Goal: Information Seeking & Learning: Compare options

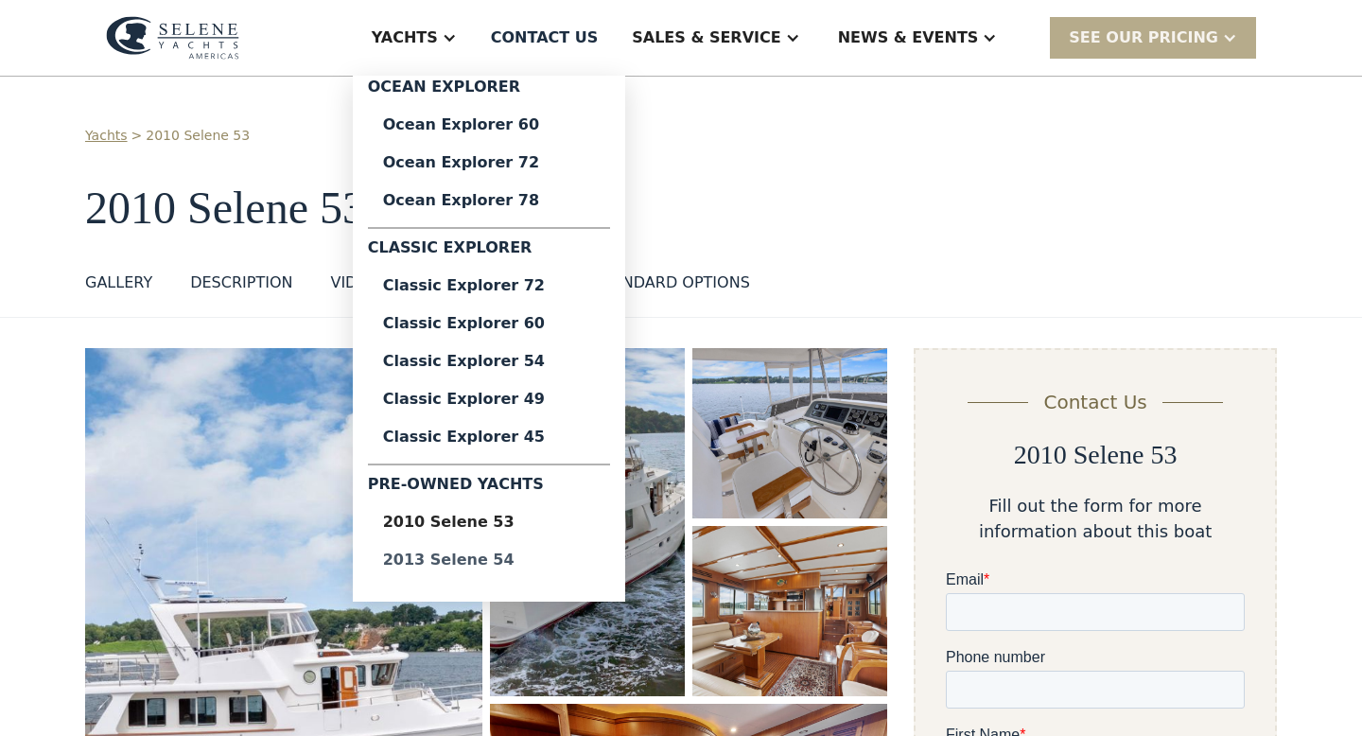
click at [518, 558] on div "2013 Selene 54" at bounding box center [489, 559] width 212 height 15
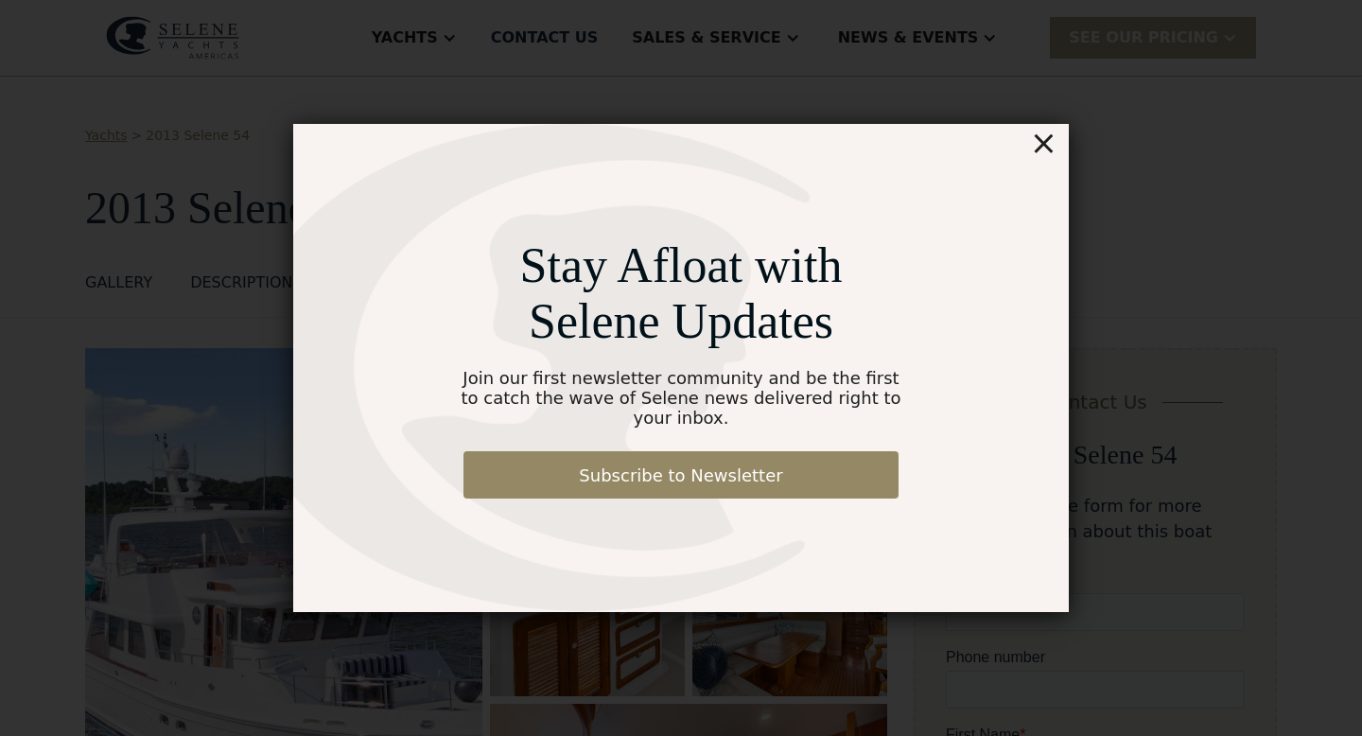
click at [1044, 152] on div "×" at bounding box center [1043, 143] width 27 height 38
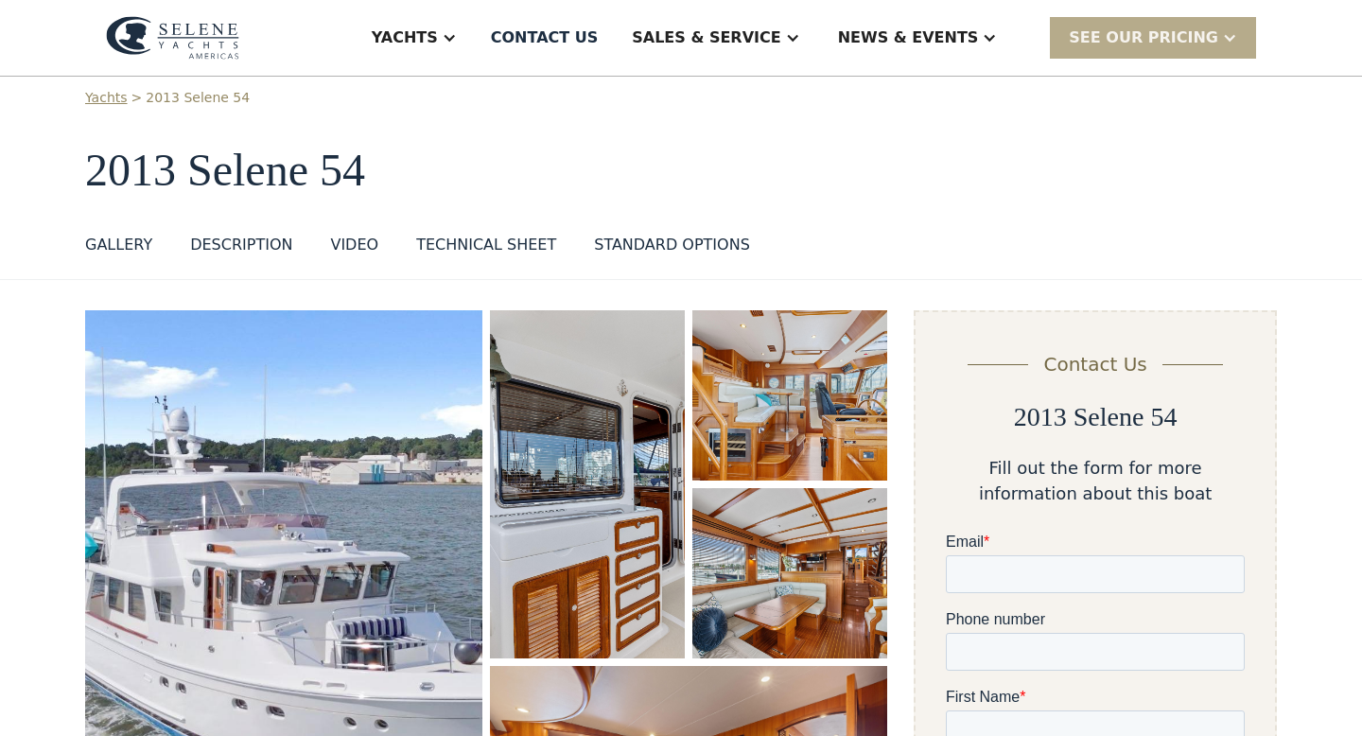
scroll to position [129, 0]
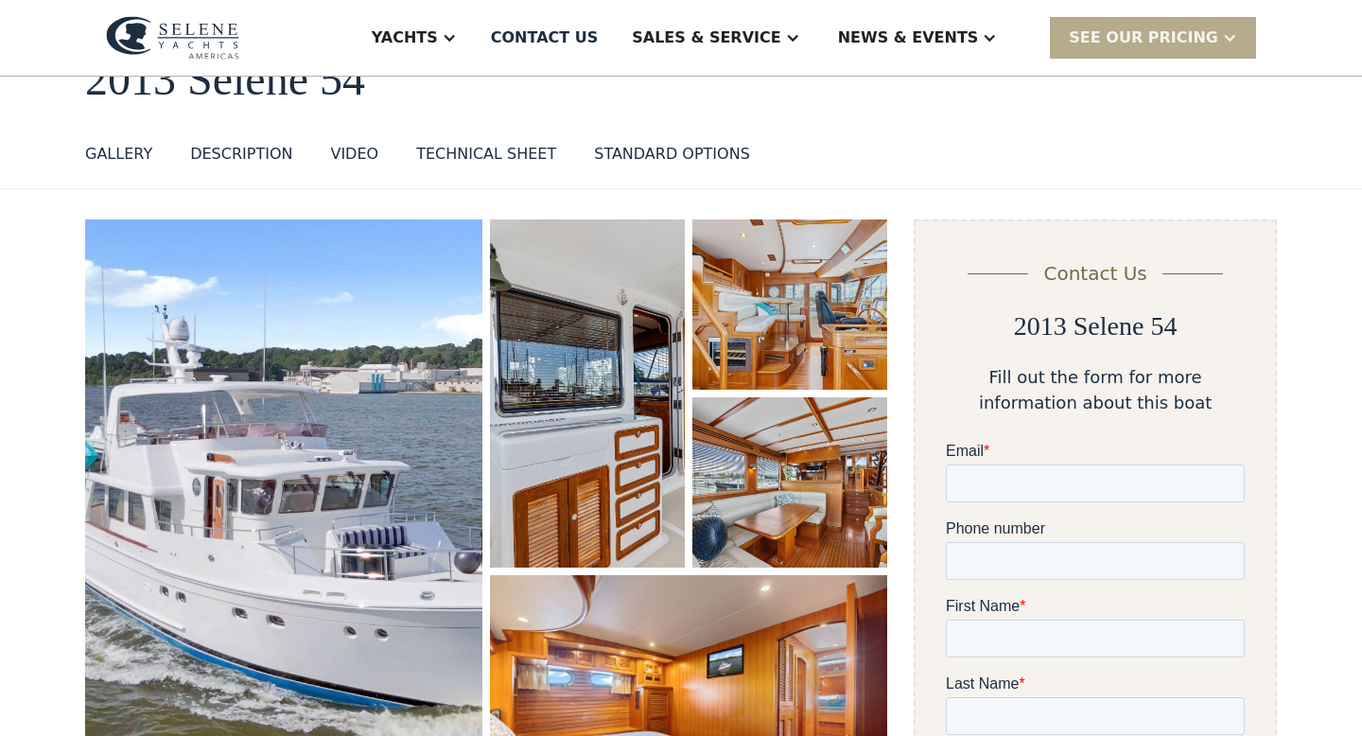
click at [340, 496] on img "open lightbox" at bounding box center [283, 529] width 397 height 620
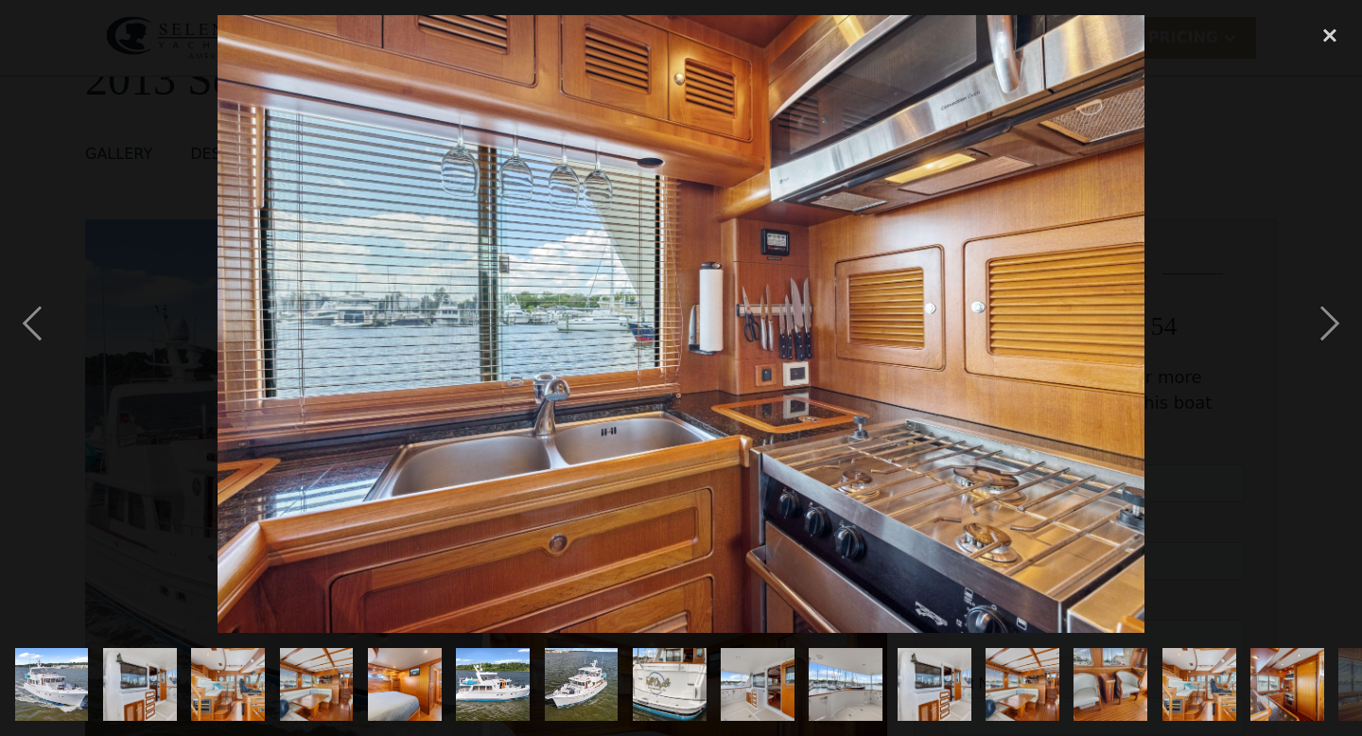
scroll to position [0, 1213]
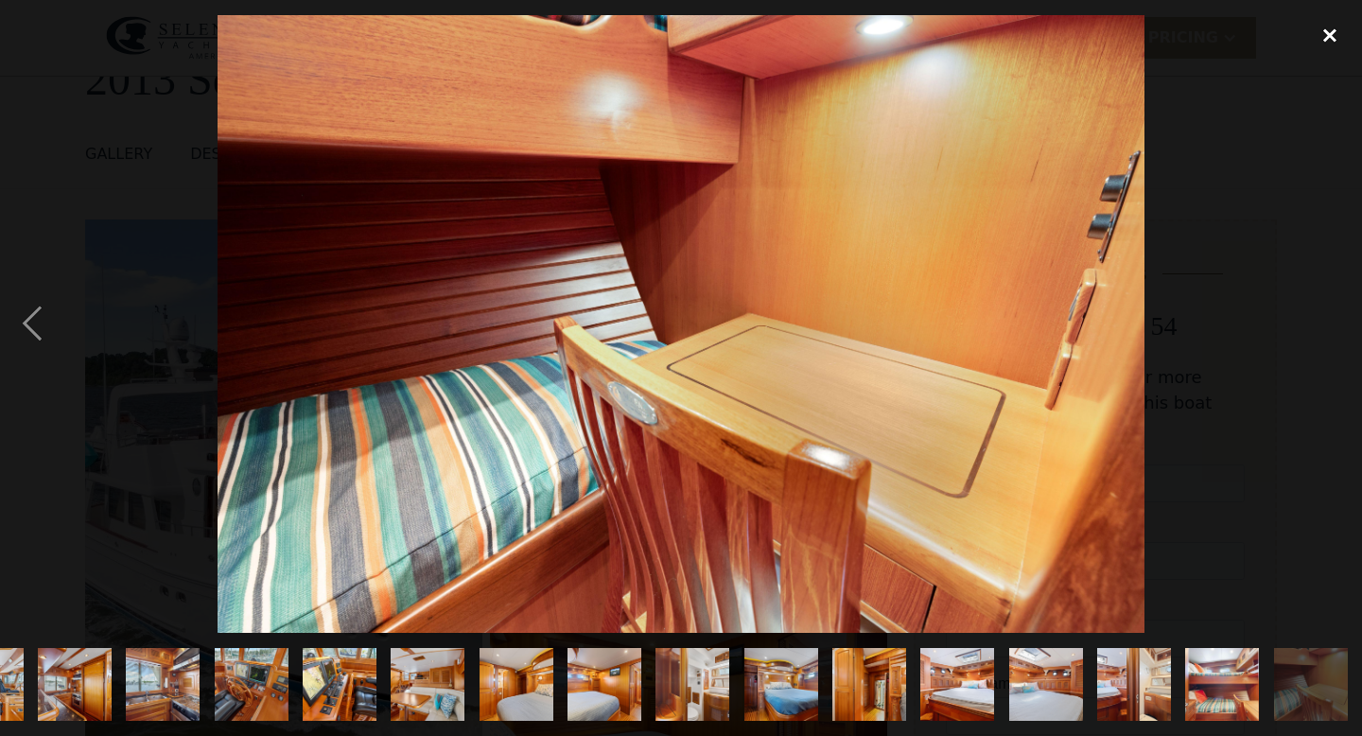
click at [1327, 37] on div "close lightbox" at bounding box center [1330, 36] width 64 height 42
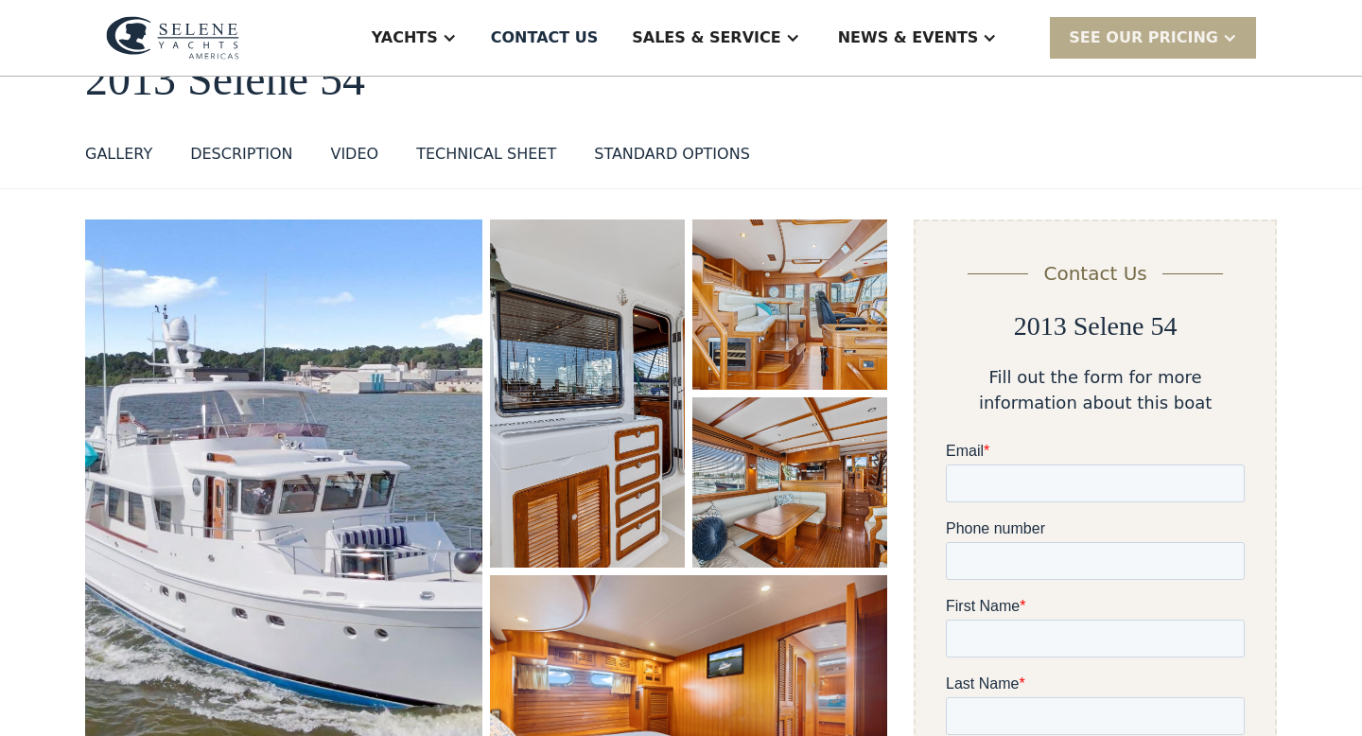
scroll to position [233, 0]
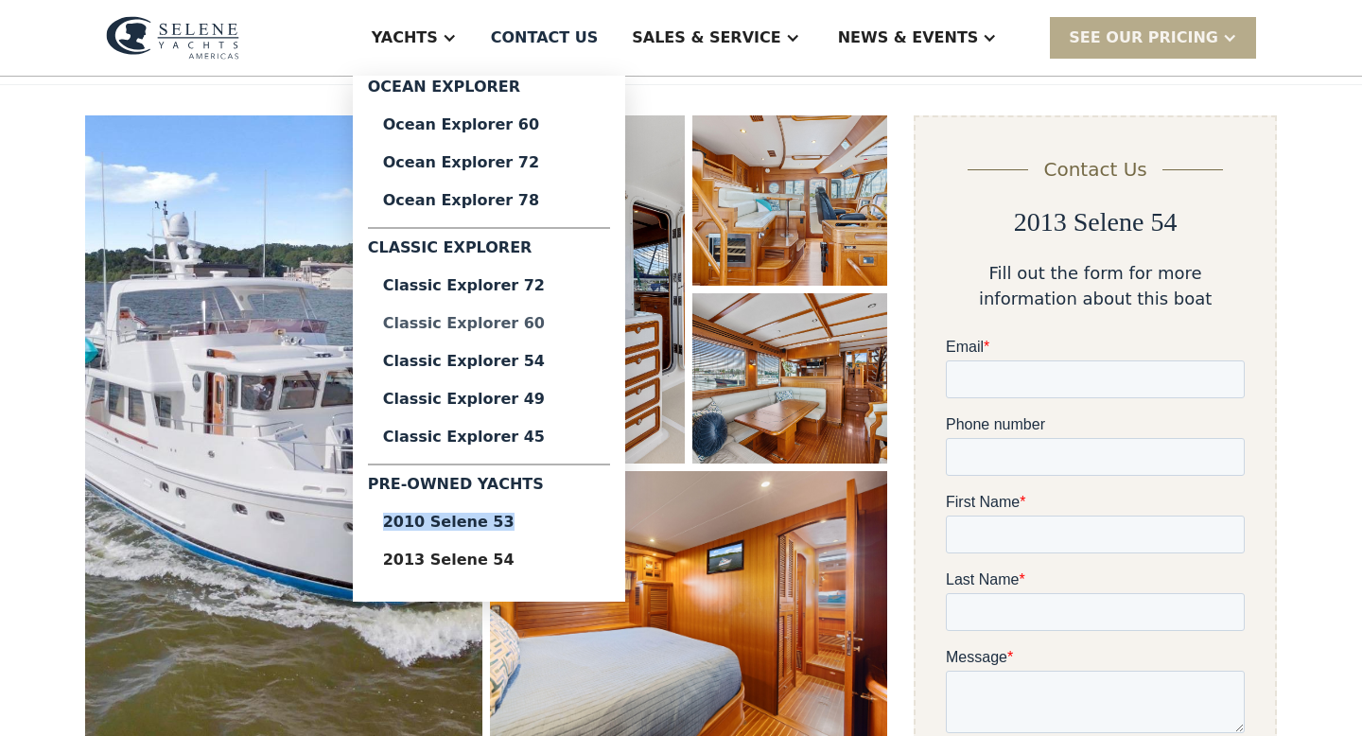
click at [534, 318] on div "Classic Explorer 60" at bounding box center [489, 323] width 212 height 15
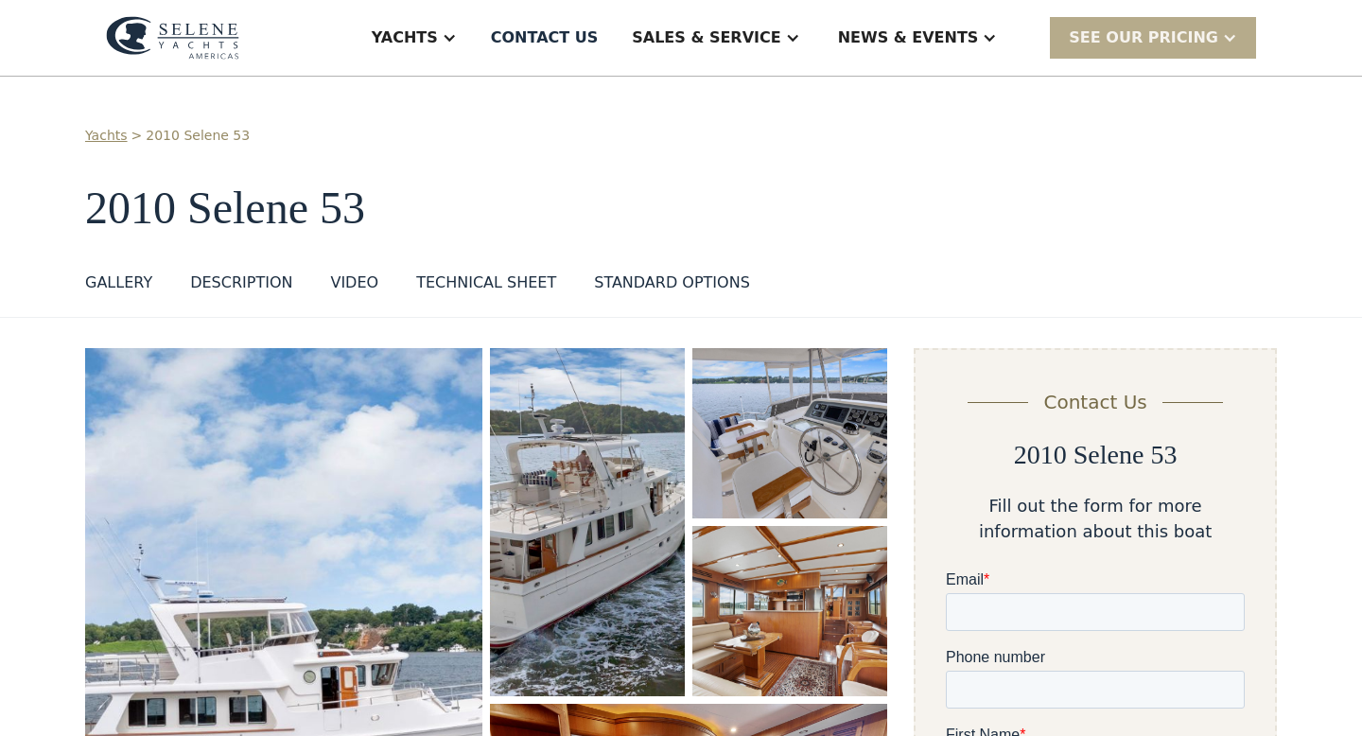
click at [249, 282] on div "DESCRIPTION" at bounding box center [241, 282] width 102 height 23
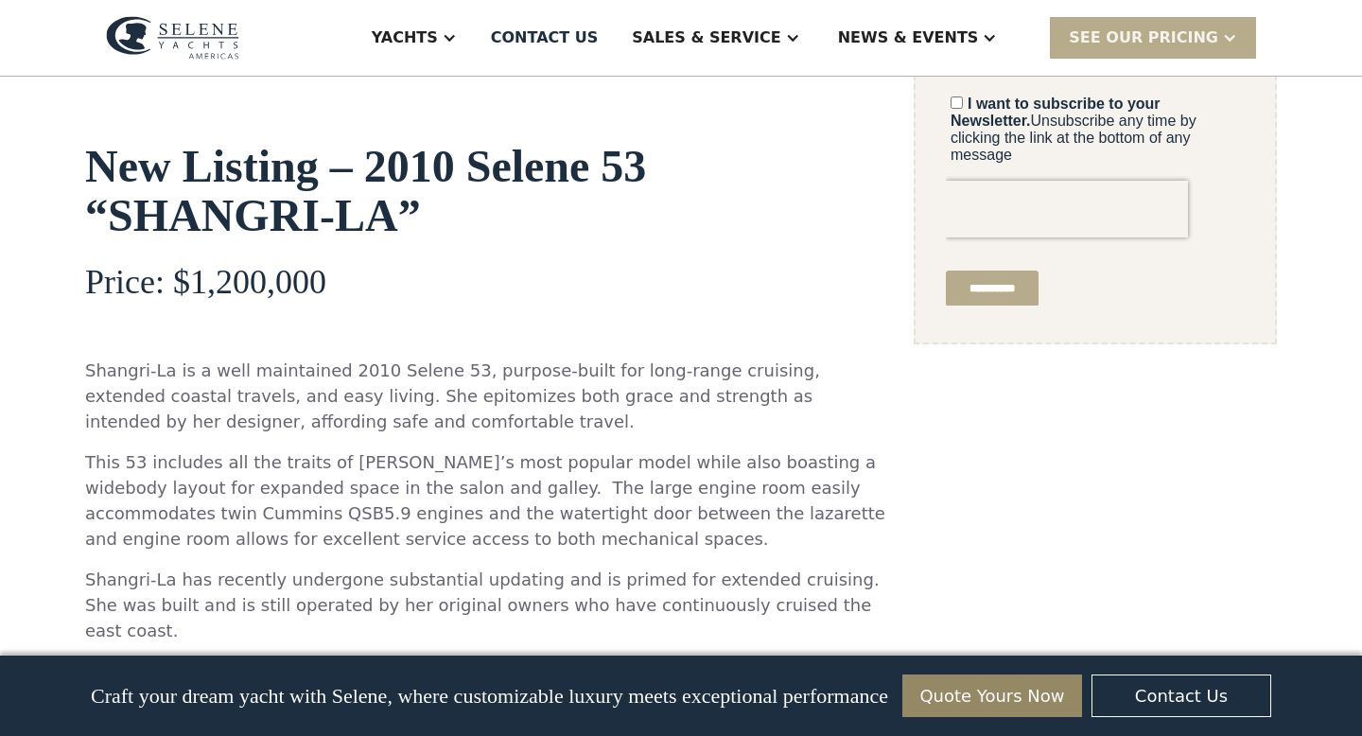
scroll to position [968, 0]
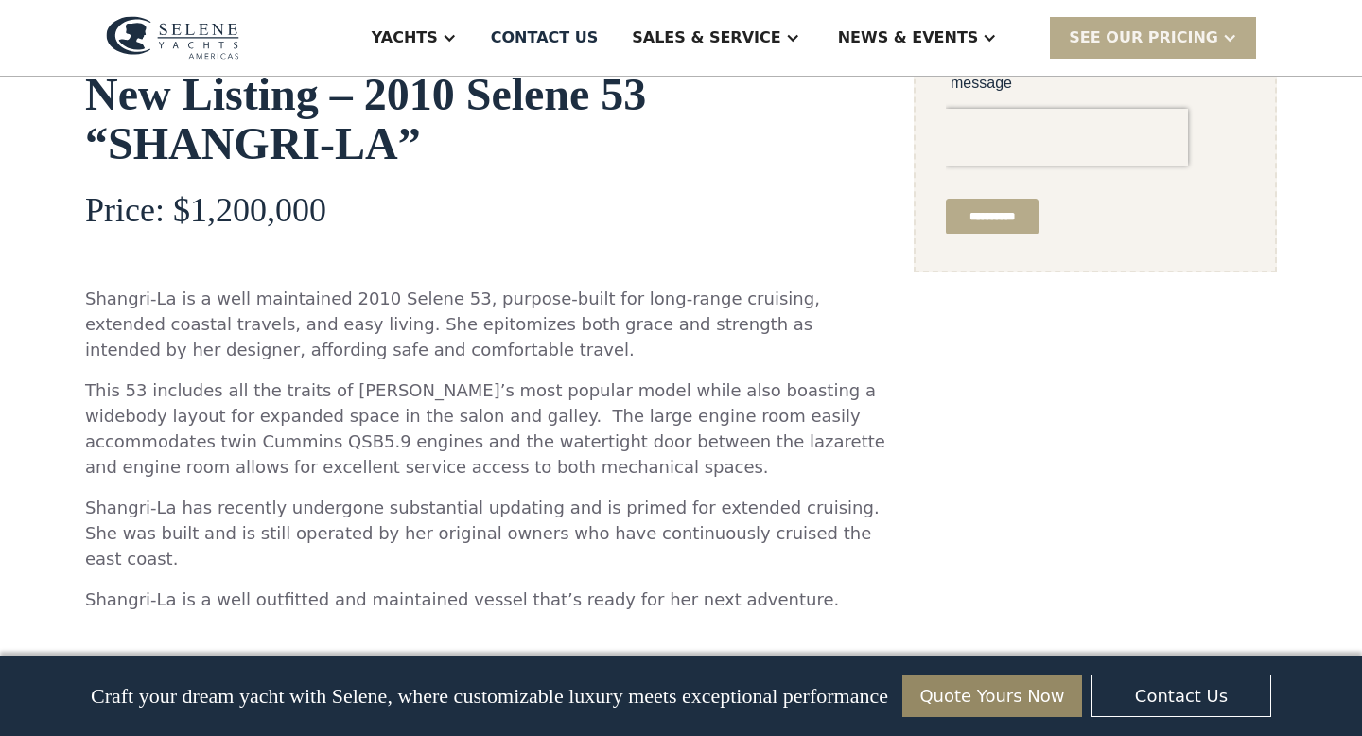
click at [456, 518] on p "Shangri-La has recently undergone substantial updating and is primed for extend…" at bounding box center [486, 533] width 802 height 77
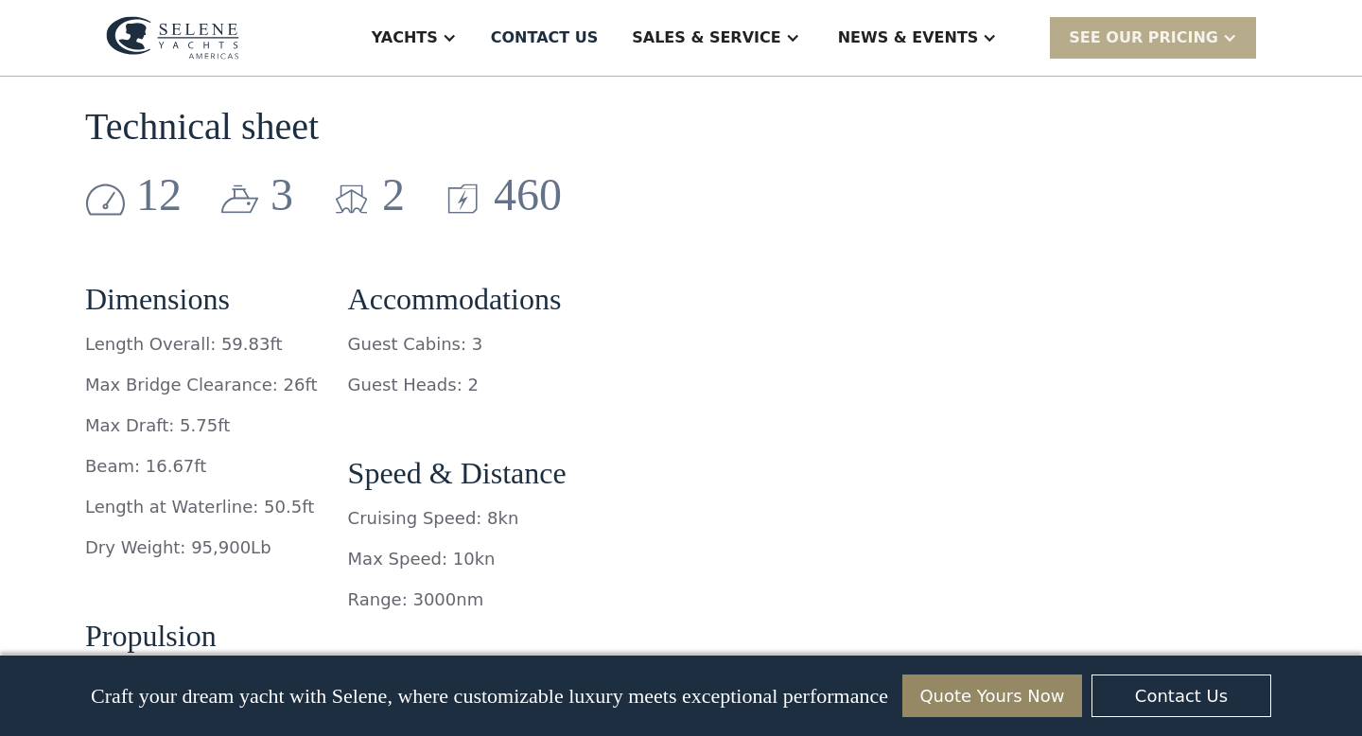
scroll to position [2785, 0]
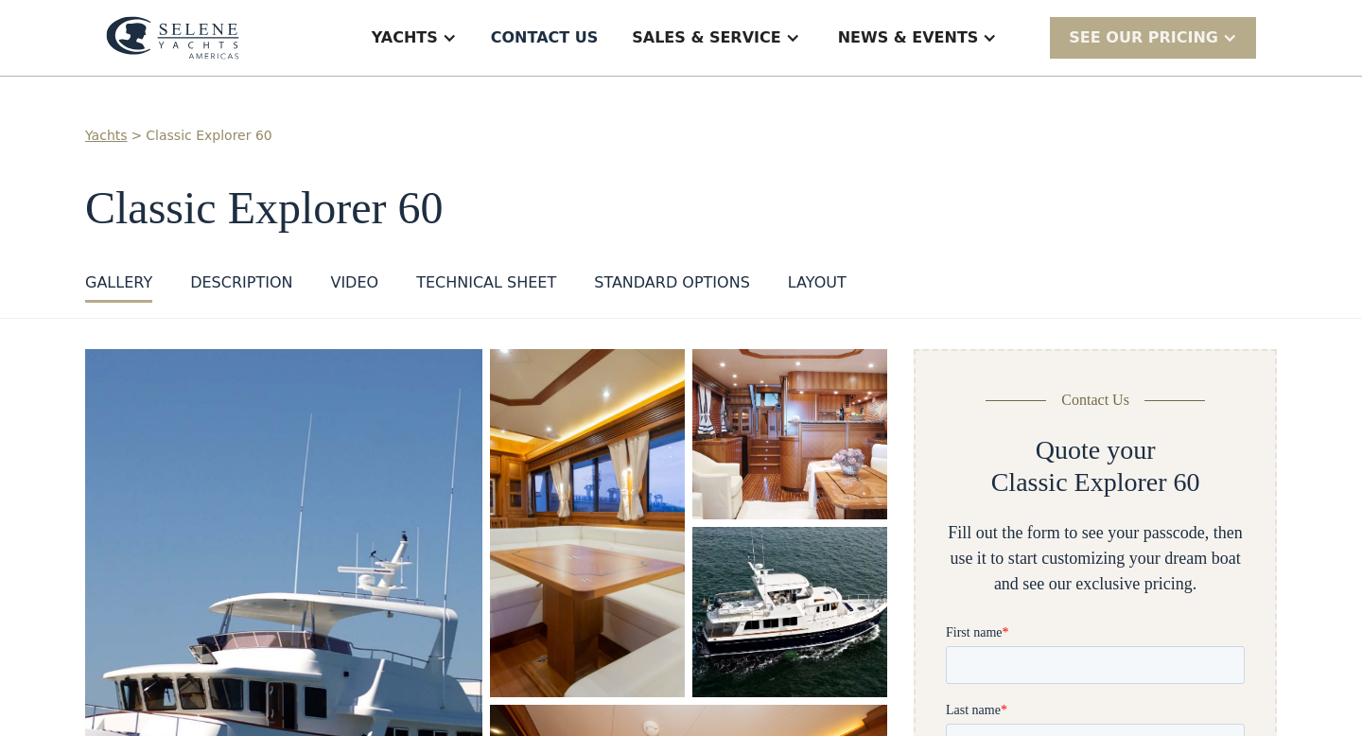
click at [265, 589] on img "open lightbox" at bounding box center [283, 659] width 421 height 657
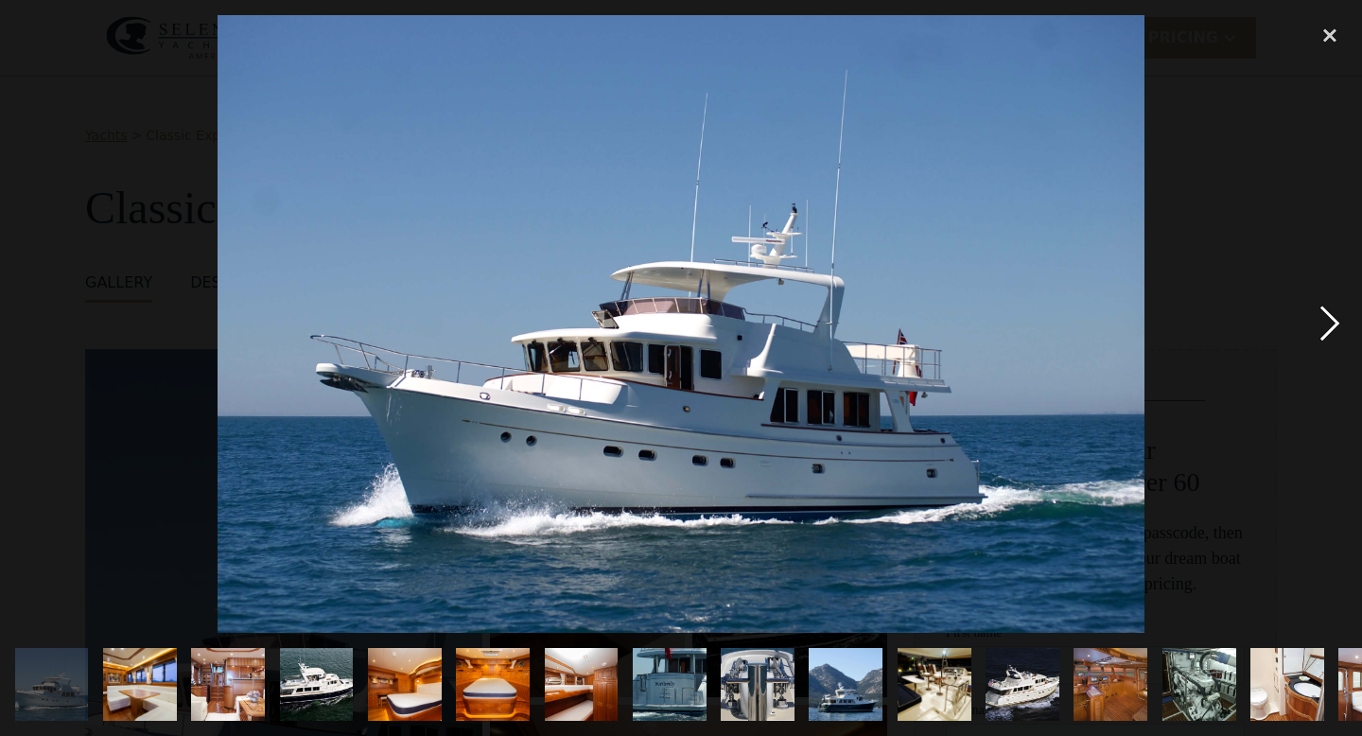
click at [1328, 328] on div "next image" at bounding box center [1330, 324] width 64 height 619
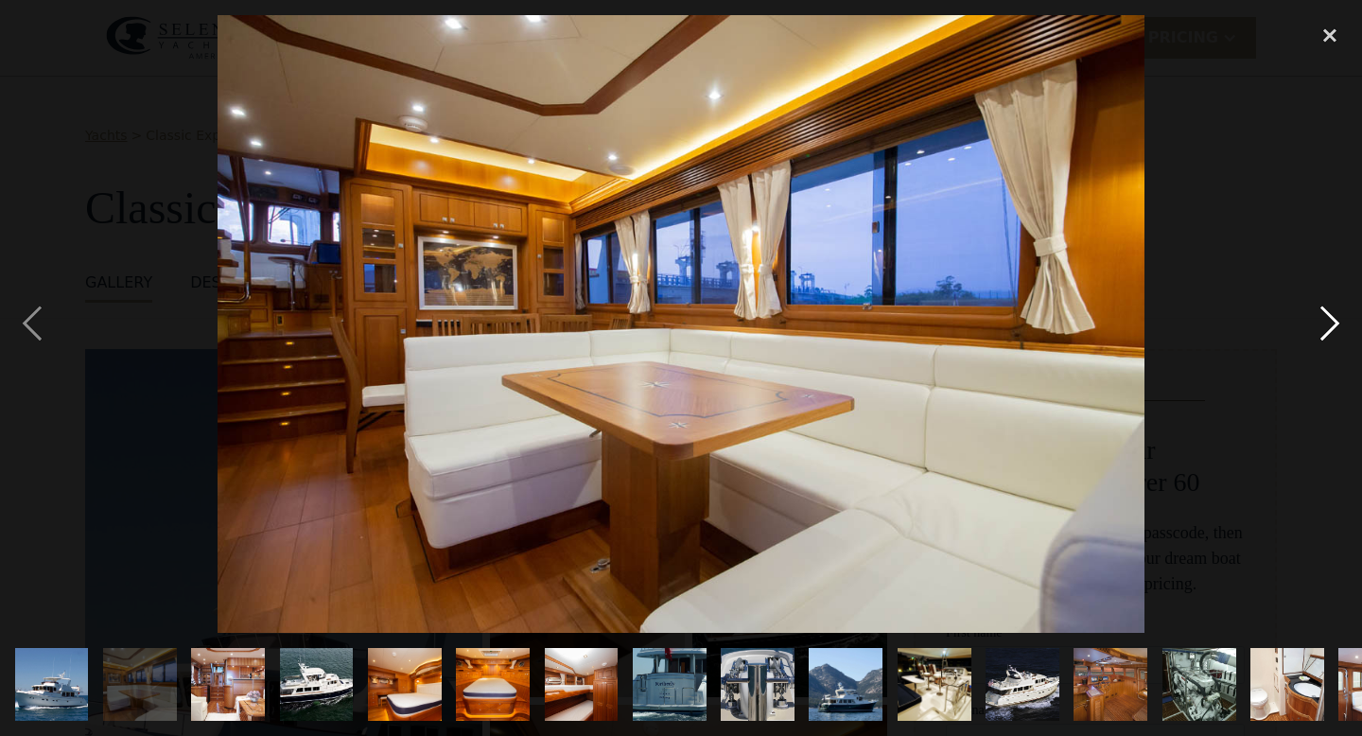
click at [1328, 328] on div "next image" at bounding box center [1330, 324] width 64 height 619
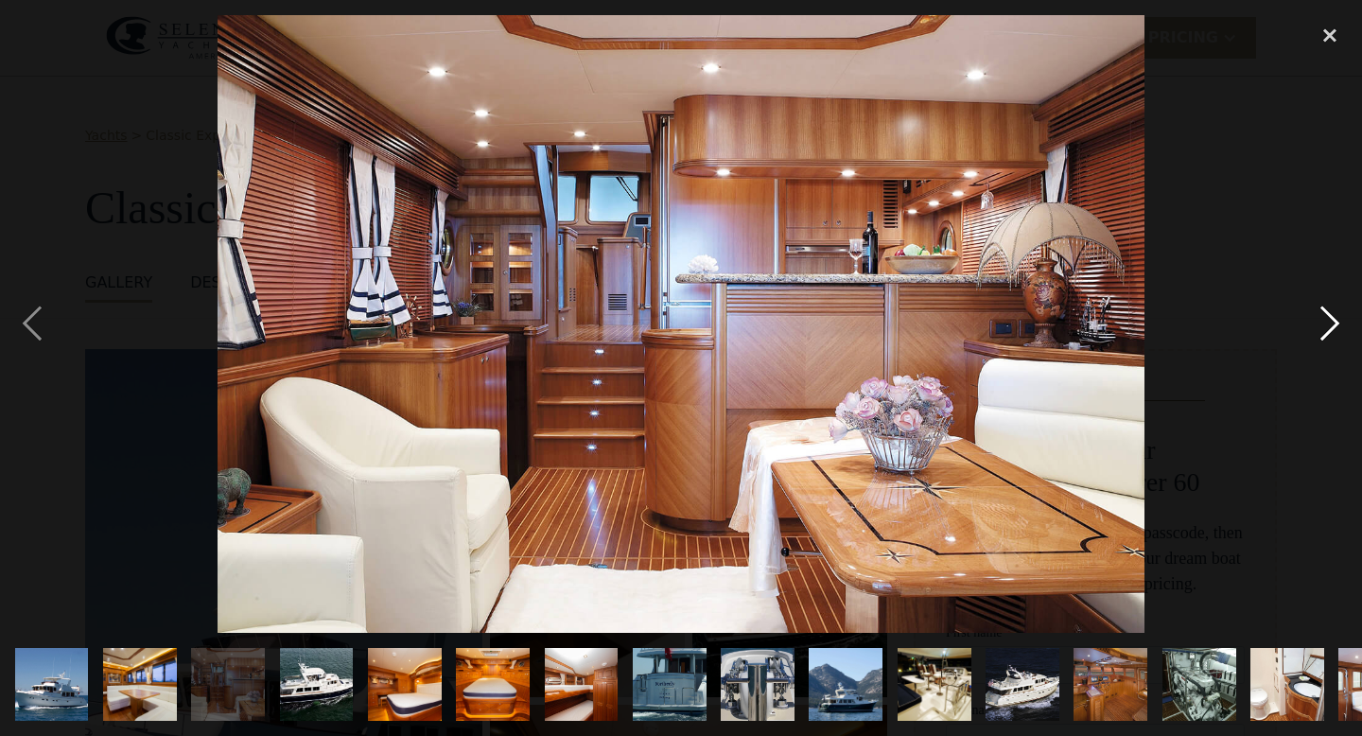
click at [1334, 323] on div "next image" at bounding box center [1330, 324] width 64 height 619
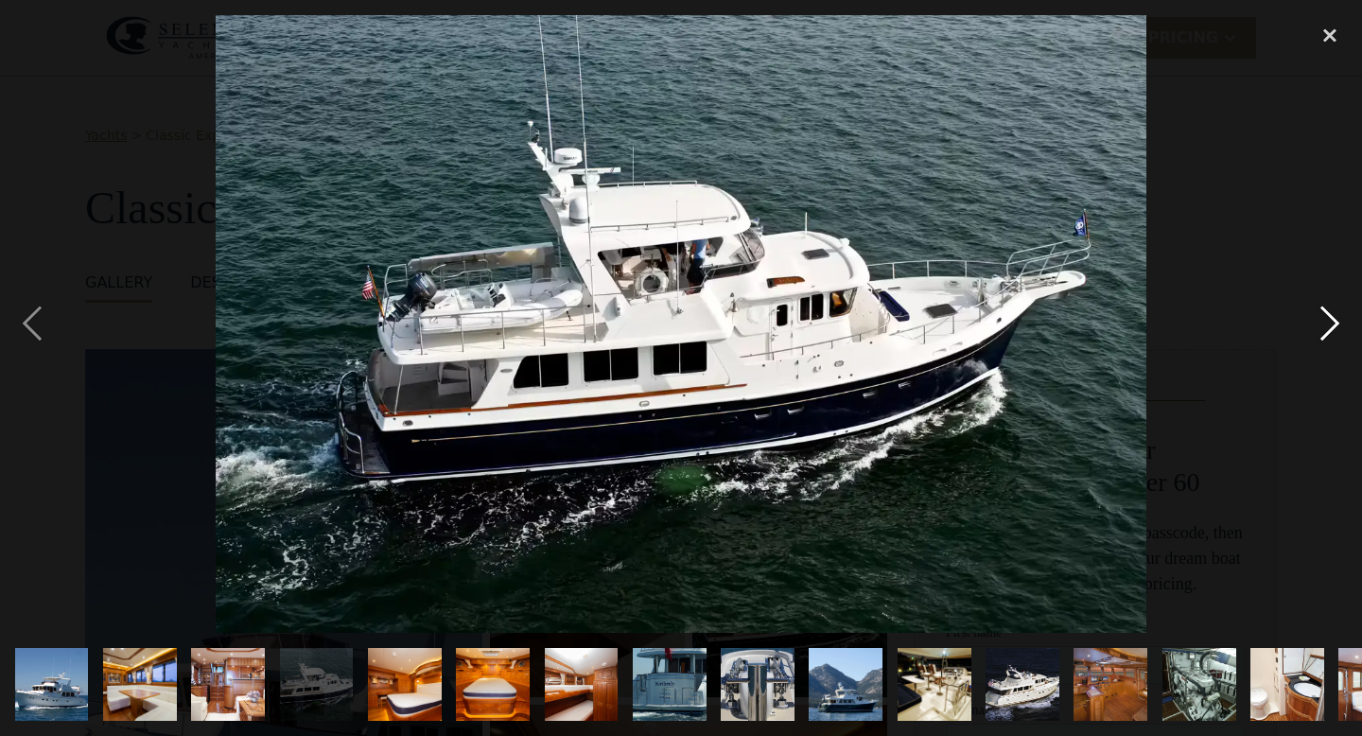
click at [1334, 323] on div "next image" at bounding box center [1330, 324] width 64 height 619
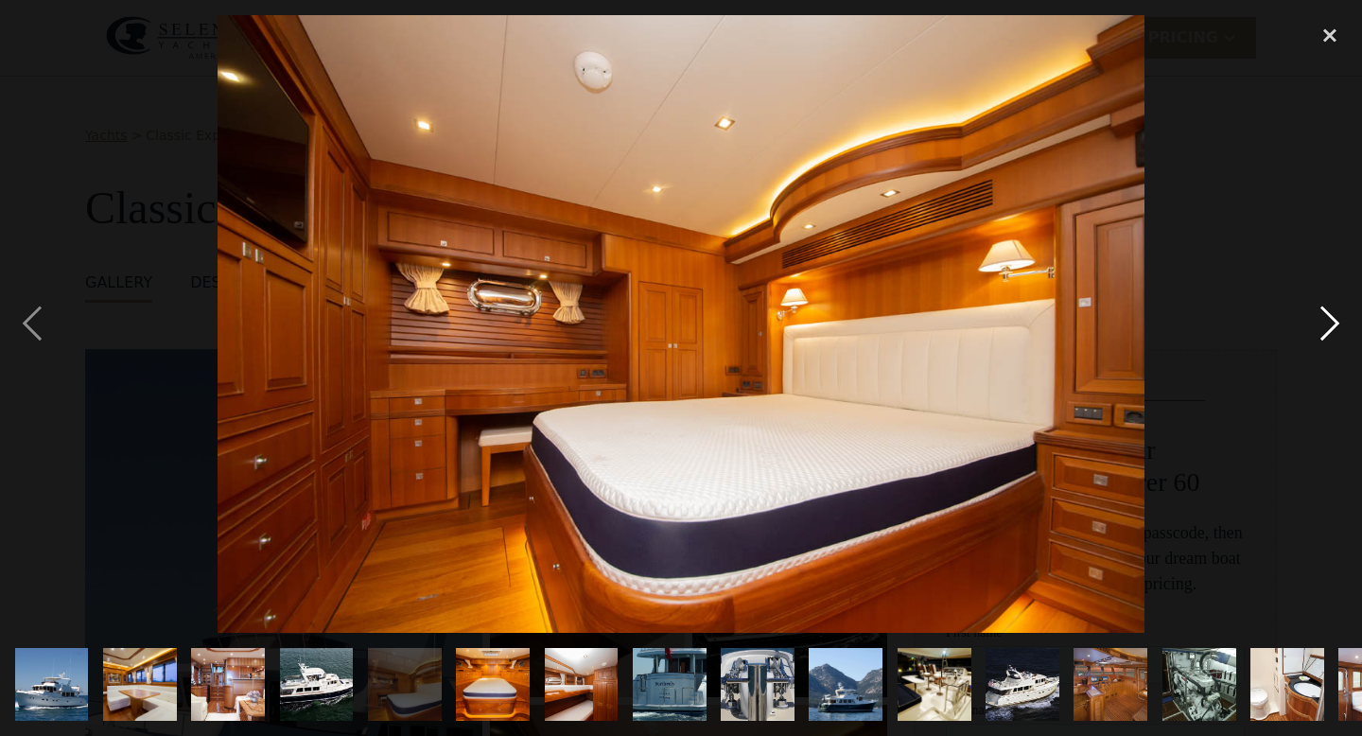
click at [1334, 323] on div "next image" at bounding box center [1330, 324] width 64 height 619
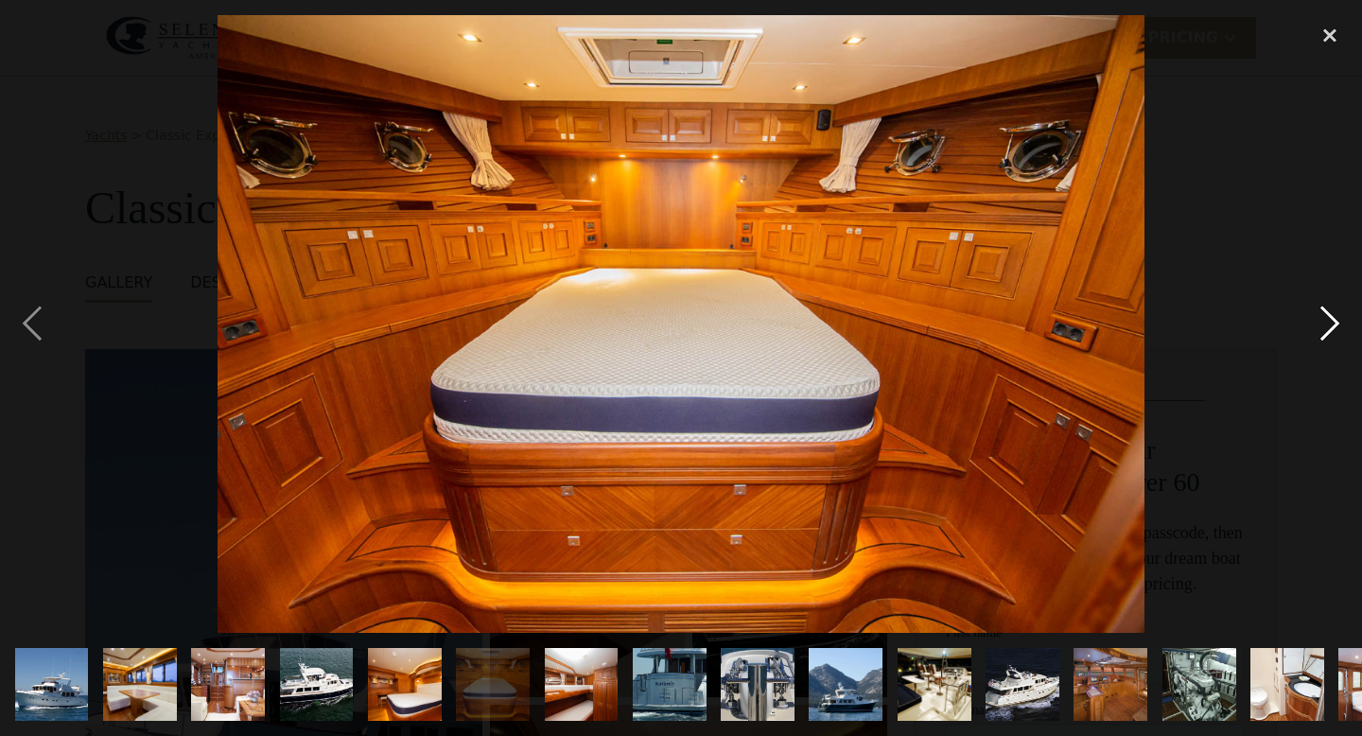
click at [1334, 323] on div "next image" at bounding box center [1330, 324] width 64 height 619
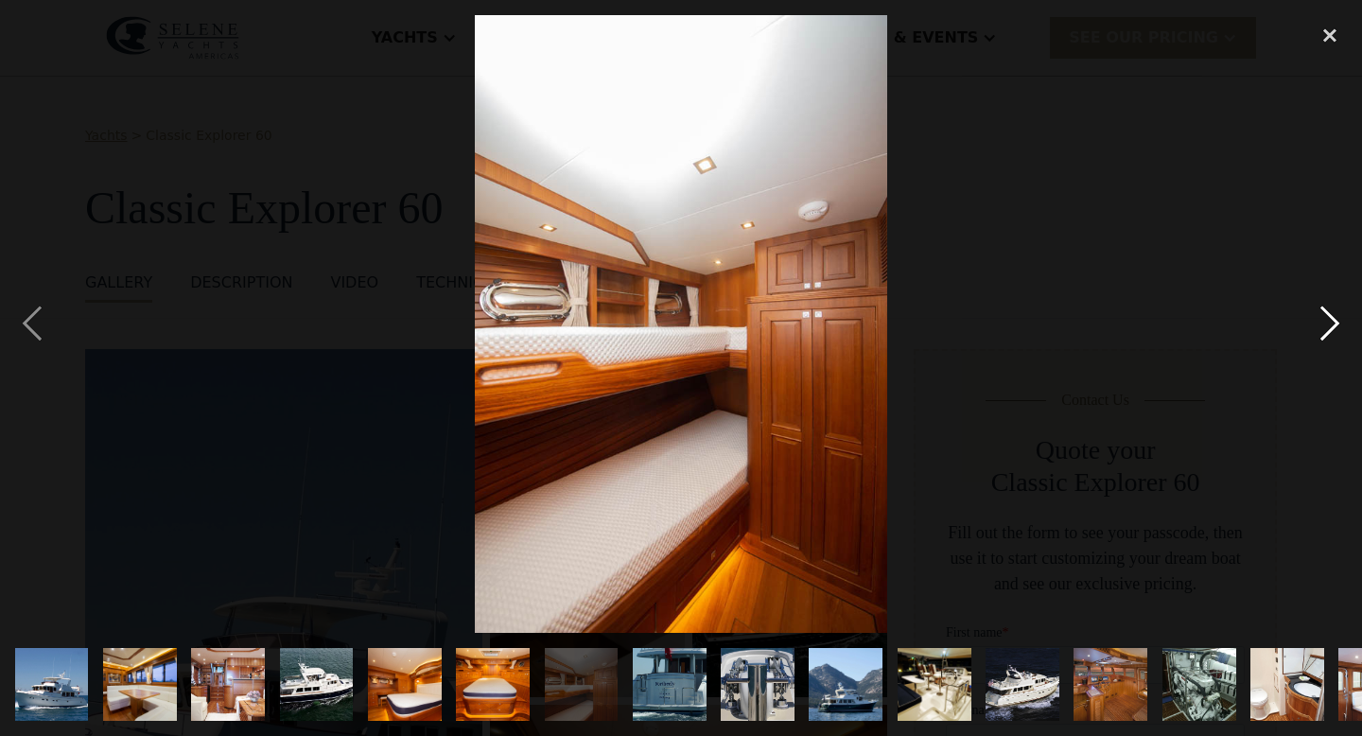
click at [1334, 323] on div "next image" at bounding box center [1330, 324] width 64 height 619
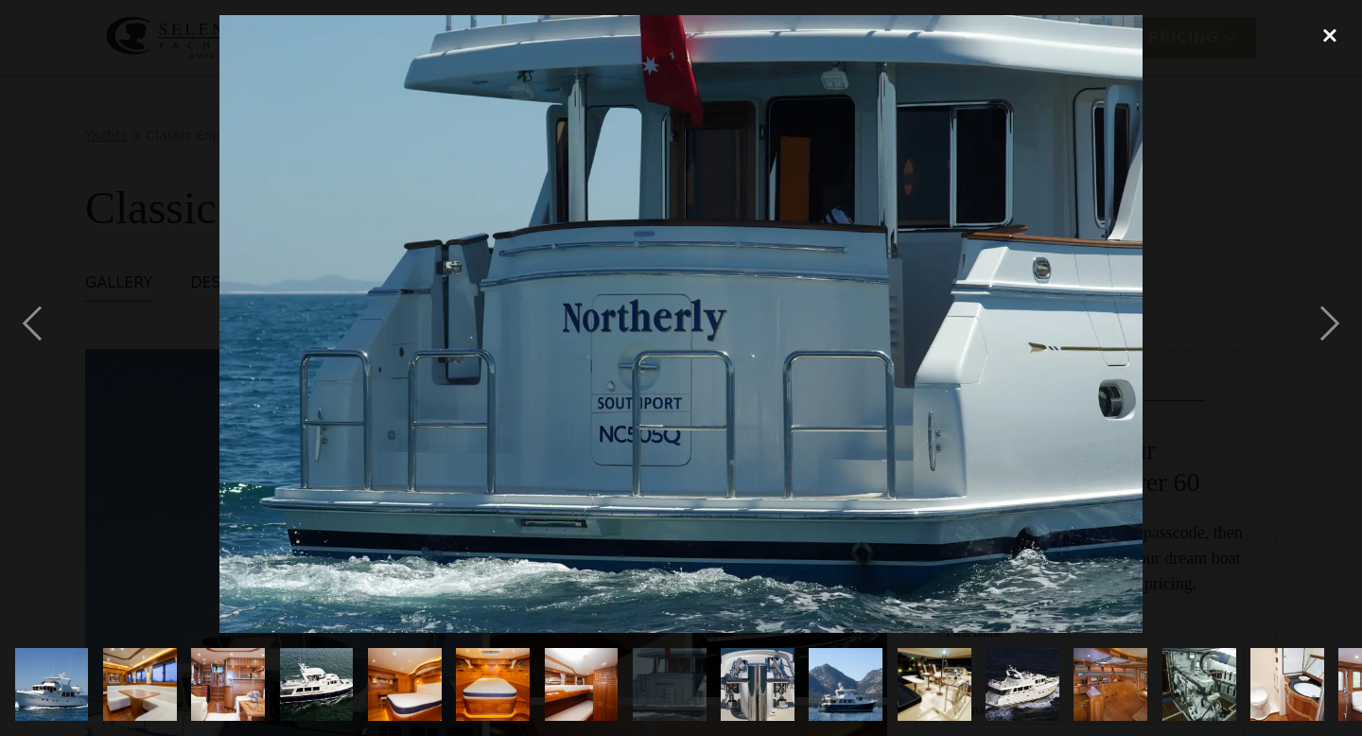
click at [1327, 36] on div "close lightbox" at bounding box center [1330, 36] width 64 height 42
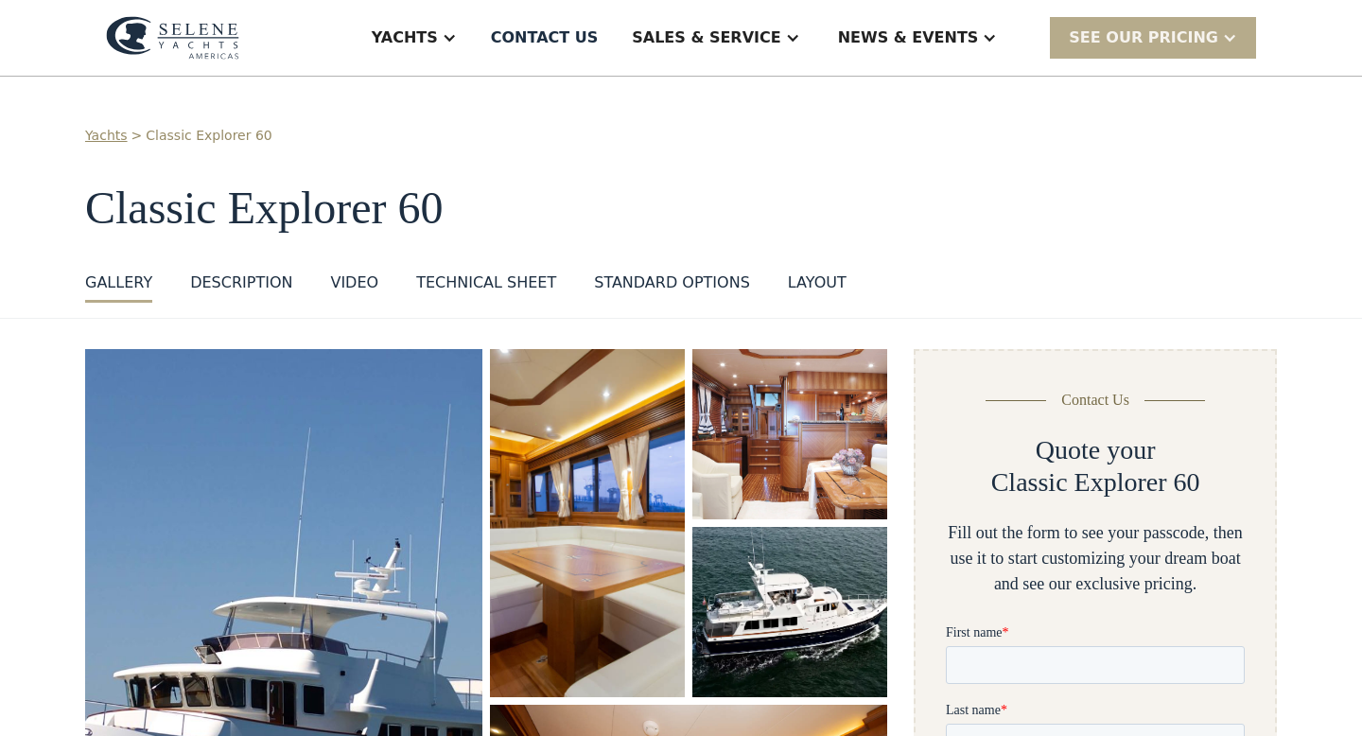
scroll to position [234, 0]
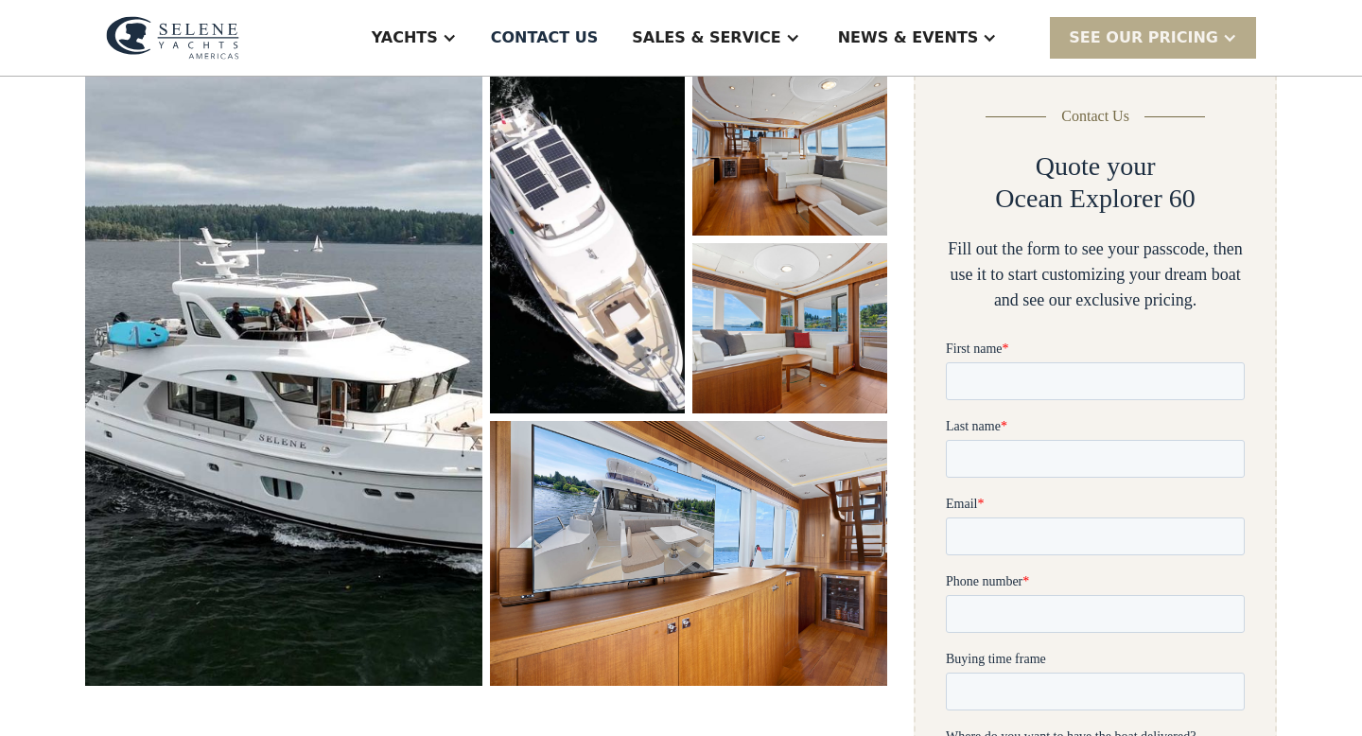
scroll to position [285, 0]
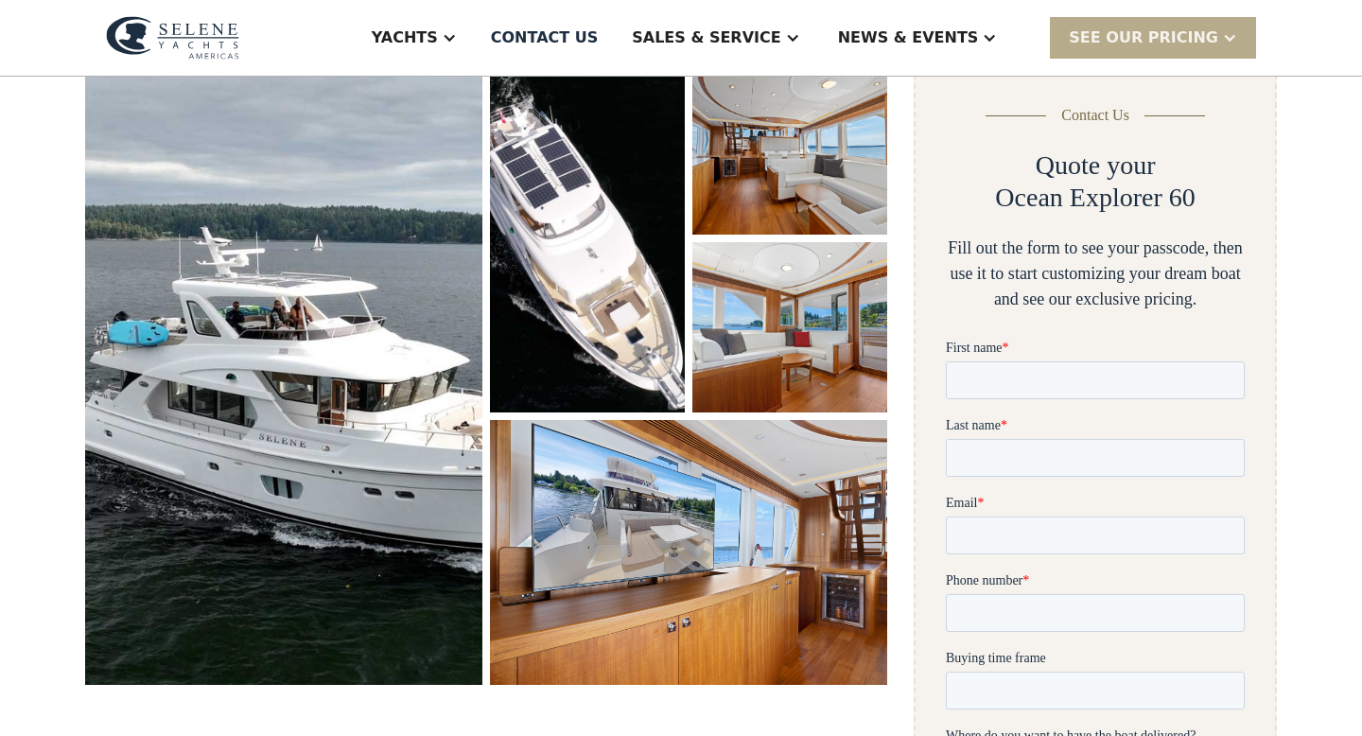
click at [301, 426] on img "open lightbox" at bounding box center [283, 374] width 397 height 620
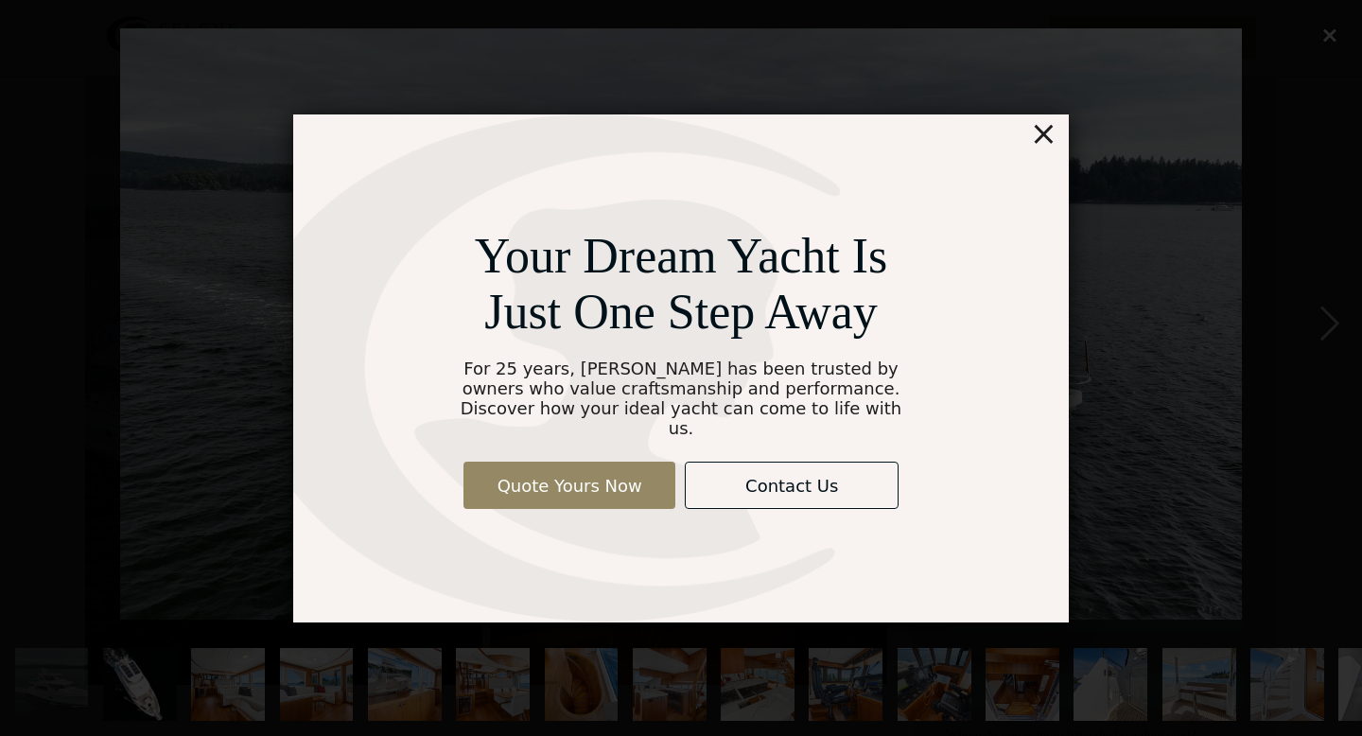
click at [1047, 142] on div "×" at bounding box center [1043, 133] width 27 height 38
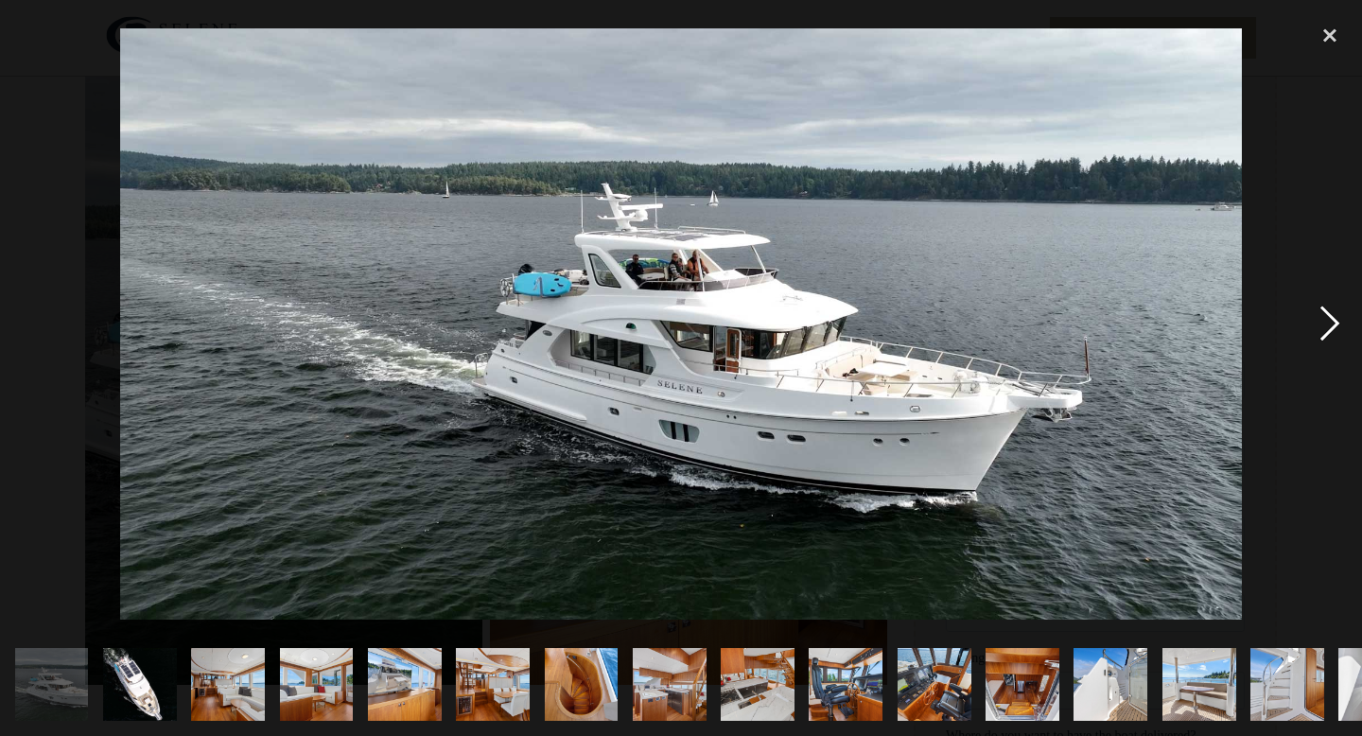
click at [1325, 324] on div "next image" at bounding box center [1330, 324] width 64 height 619
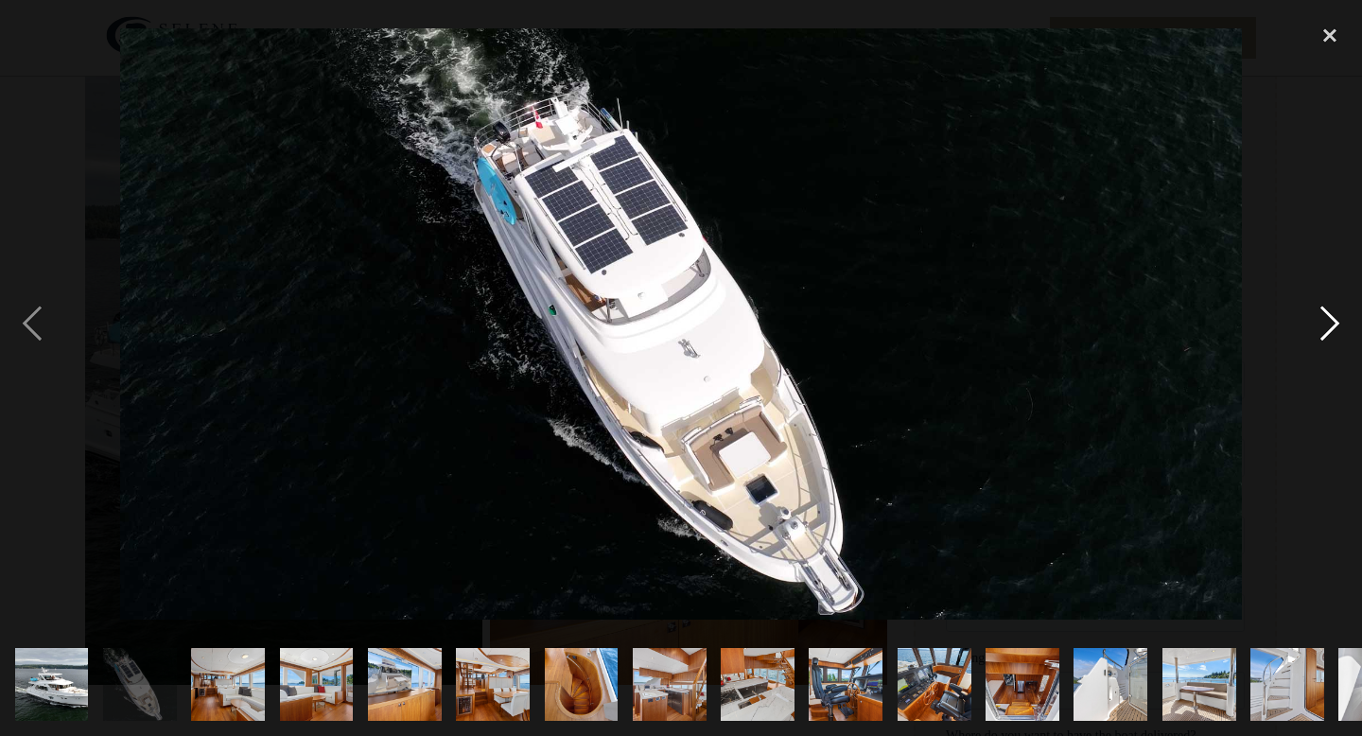
click at [1325, 324] on div "next image" at bounding box center [1330, 324] width 64 height 619
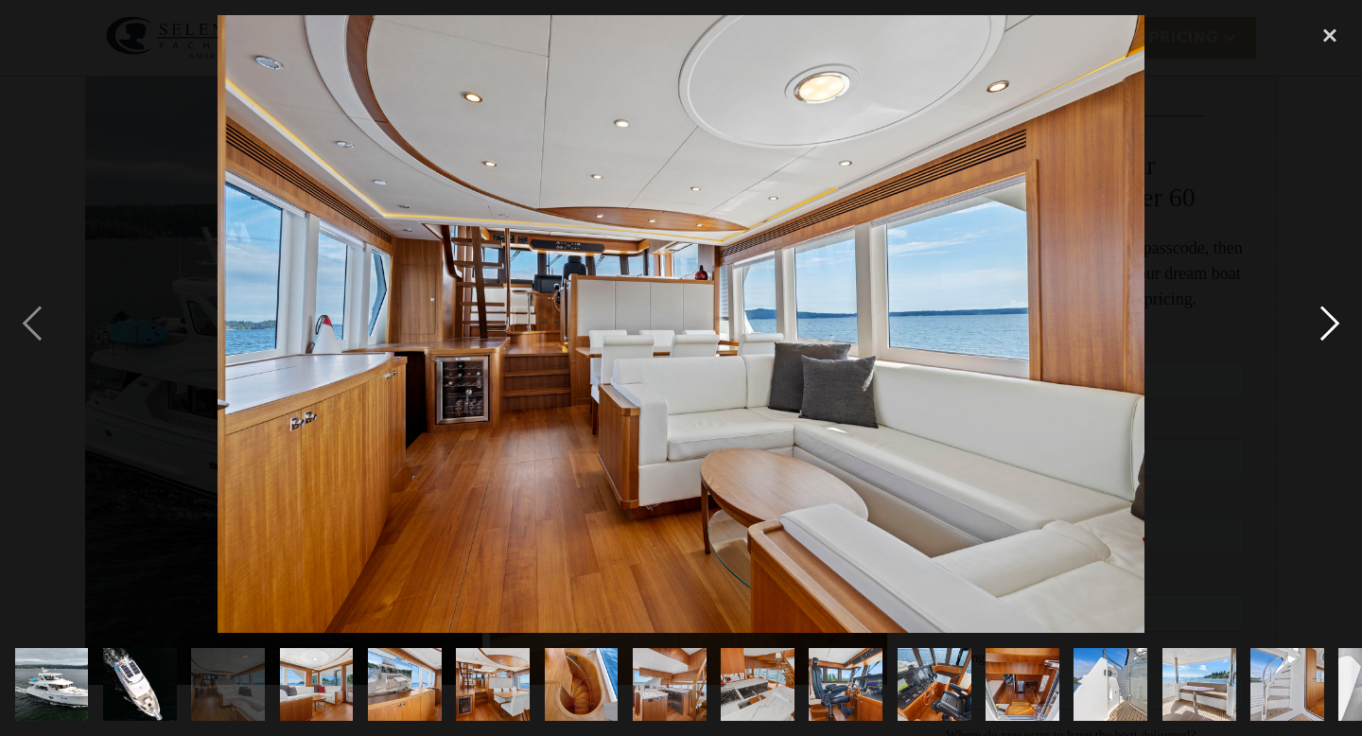
click at [1330, 324] on div "next image" at bounding box center [1330, 324] width 64 height 619
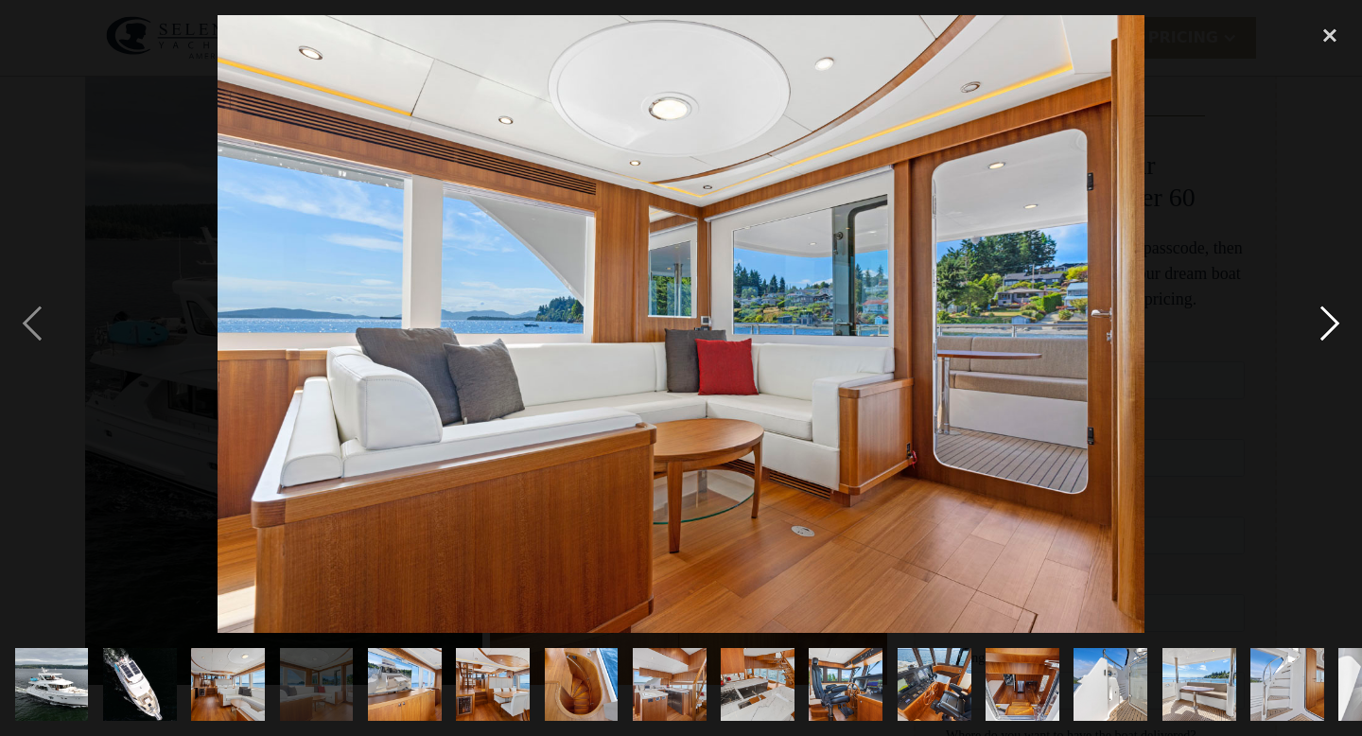
click at [1330, 324] on div "next image" at bounding box center [1330, 324] width 64 height 619
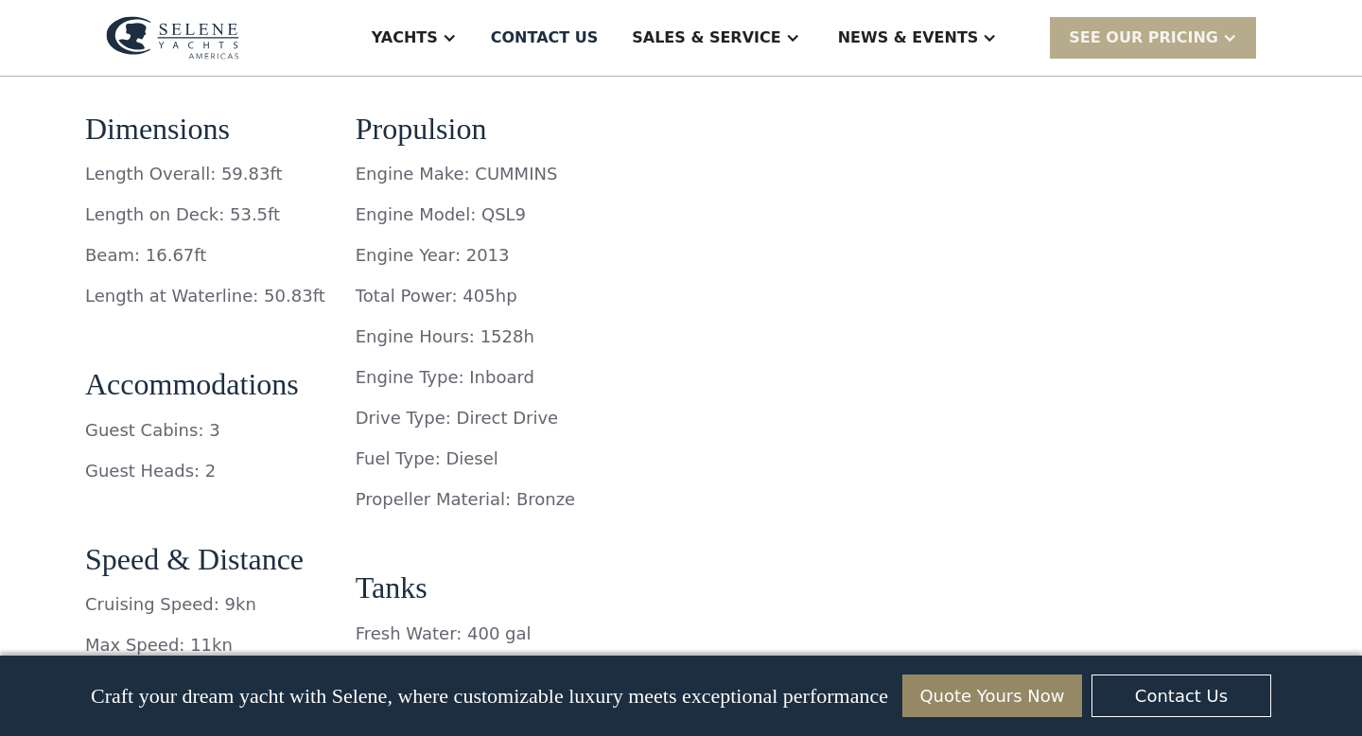
scroll to position [2929, 0]
